Goal: Task Accomplishment & Management: Manage account settings

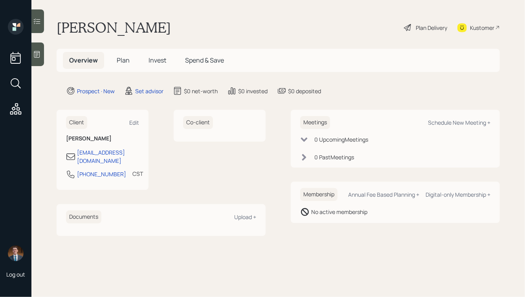
click at [41, 52] on div at bounding box center [37, 54] width 13 height 24
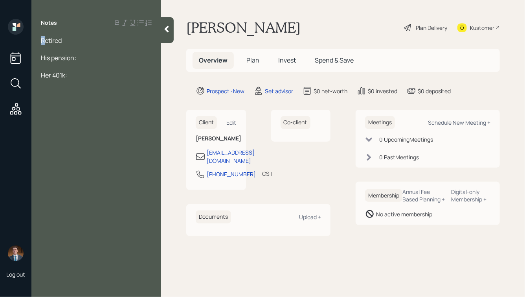
drag, startPoint x: 44, startPoint y: 39, endPoint x: 37, endPoint y: 39, distance: 7.9
click at [37, 39] on div "Retired His pension: Her 401k:" at bounding box center [96, 57] width 130 height 43
click at [84, 41] on div "He's retired" at bounding box center [96, 40] width 111 height 9
click at [66, 74] on div at bounding box center [96, 75] width 111 height 9
drag, startPoint x: 66, startPoint y: 85, endPoint x: 54, endPoint y: 84, distance: 11.4
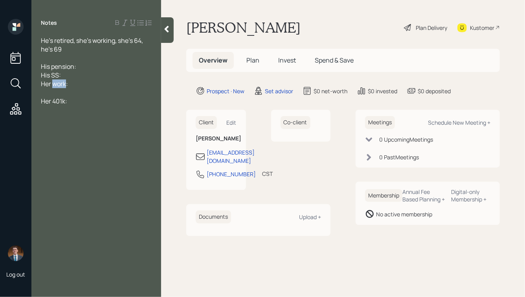
click at [54, 84] on span "Her work:" at bounding box center [54, 83] width 27 height 9
click at [85, 67] on div "His pension:" at bounding box center [96, 66] width 111 height 9
click at [85, 76] on div "His SS:" at bounding box center [96, 75] width 111 height 9
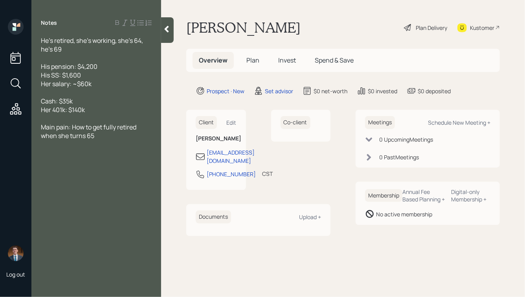
click at [102, 112] on div "Her 401k: $140k" at bounding box center [96, 109] width 111 height 9
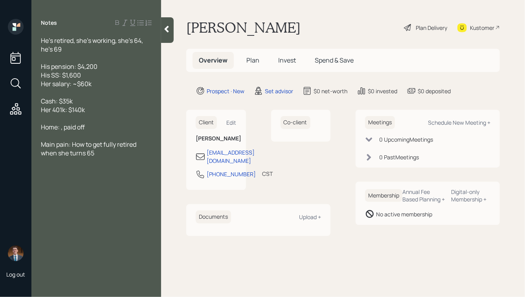
click at [61, 129] on span "Home: , paid off" at bounding box center [63, 127] width 44 height 9
click at [128, 127] on div "Home: $350k value, paid off" at bounding box center [96, 127] width 111 height 9
click at [114, 156] on div "Main pain: How to get fully retired when she turns 65" at bounding box center [96, 148] width 111 height 17
click at [171, 29] on div at bounding box center [167, 30] width 13 height 26
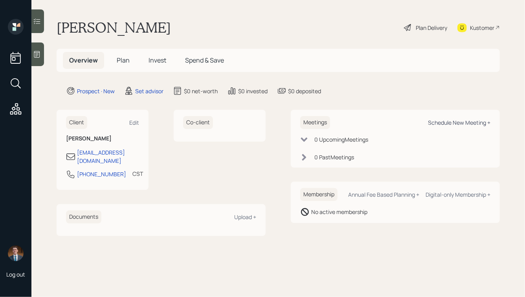
click at [452, 120] on div "Schedule New Meeting +" at bounding box center [459, 122] width 63 height 7
select select "round-[PERSON_NAME]"
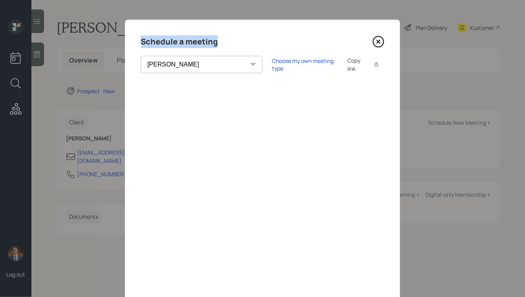
drag, startPoint x: 141, startPoint y: 41, endPoint x: 198, endPoint y: 49, distance: 57.6
click at [198, 49] on div "Schedule a meeting [PERSON_NAME] [PERSON_NAME] [PERSON_NAME] [PERSON_NAME] [PER…" at bounding box center [262, 177] width 275 height 315
click at [272, 65] on div "Choose my own meeting type" at bounding box center [305, 64] width 66 height 15
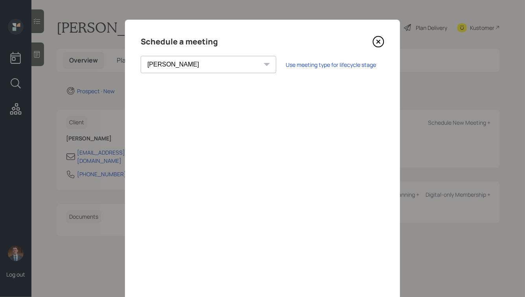
click at [380, 39] on icon at bounding box center [379, 42] width 12 height 12
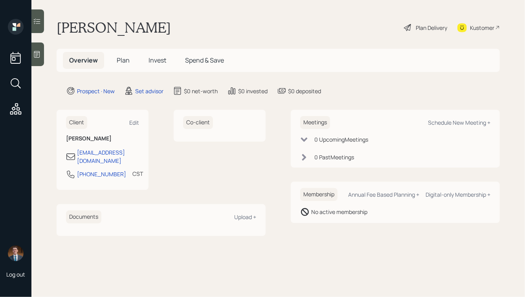
click at [39, 56] on icon at bounding box center [37, 54] width 8 height 8
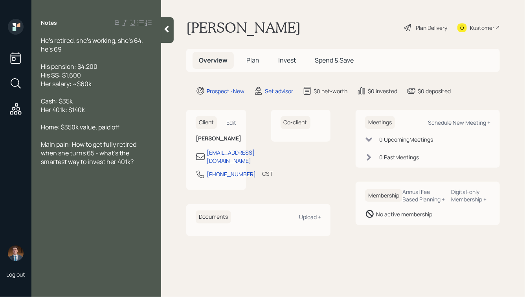
click at [79, 48] on div "He's retired, she's working, she's 64, he's 69" at bounding box center [96, 44] width 111 height 17
click at [170, 28] on icon at bounding box center [167, 29] width 8 height 8
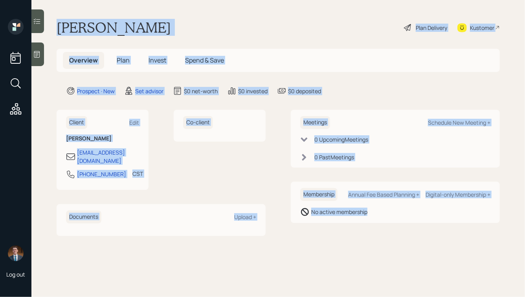
drag, startPoint x: 58, startPoint y: 24, endPoint x: 358, endPoint y: 274, distance: 390.2
click at [358, 274] on main "[PERSON_NAME] Plan Delivery Kustomer Overview Plan Invest Spend & Save Prospect…" at bounding box center [278, 148] width 494 height 297
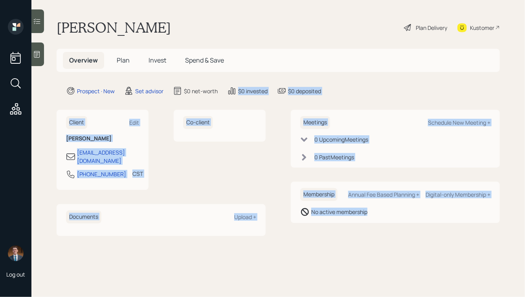
drag, startPoint x: 402, startPoint y: 256, endPoint x: 218, endPoint y: 53, distance: 274.5
click at [218, 53] on main "[PERSON_NAME] Plan Delivery Kustomer Overview Plan Invest Spend & Save Prospect…" at bounding box center [278, 148] width 494 height 297
click at [218, 53] on h5 "Spend & Save" at bounding box center [205, 60] width 52 height 17
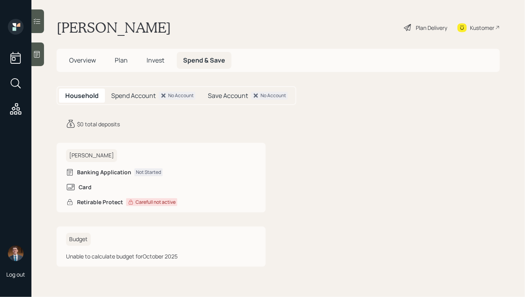
click at [85, 59] on span "Overview" at bounding box center [82, 60] width 27 height 9
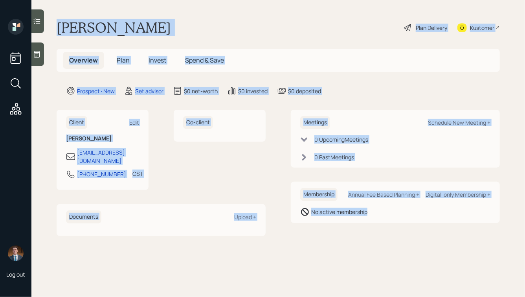
drag, startPoint x: 61, startPoint y: 27, endPoint x: 376, endPoint y: 231, distance: 375.4
click at [376, 231] on main "[PERSON_NAME] Plan Delivery Kustomer Overview Plan Invest Spend & Save Prospect…" at bounding box center [278, 148] width 494 height 297
